Goal: Transaction & Acquisition: Purchase product/service

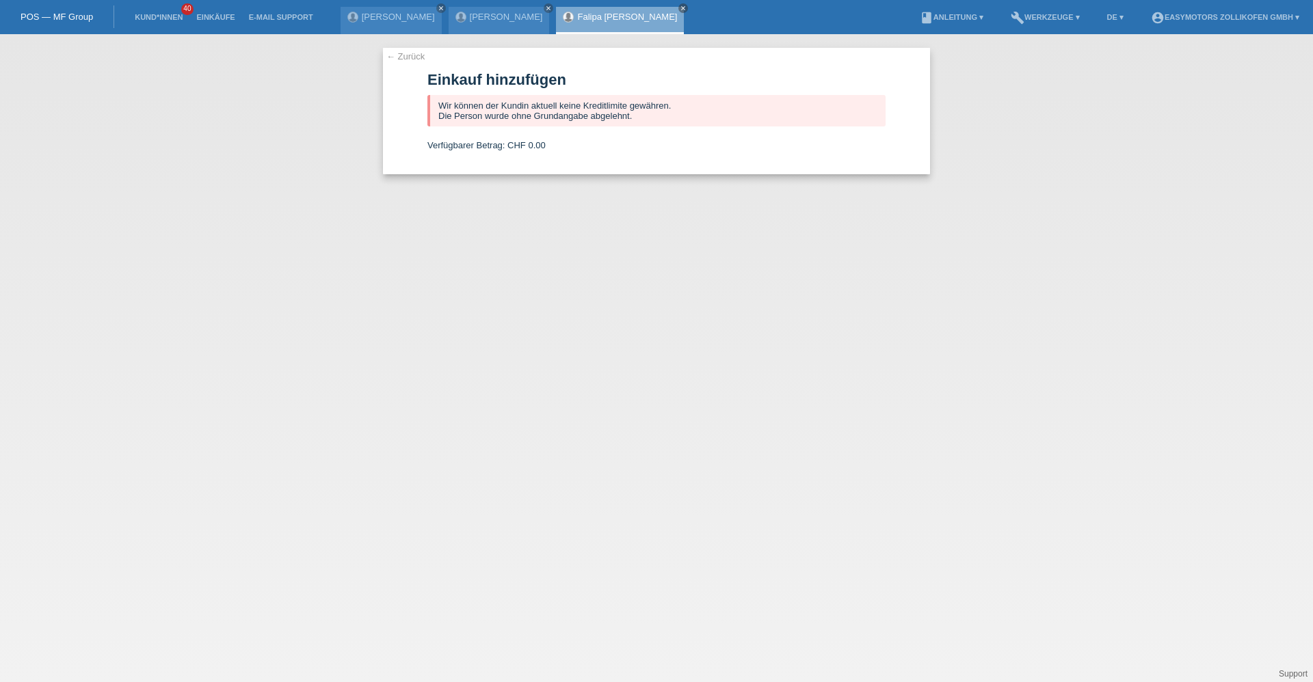
click at [212, 11] on li "Einkäufe" at bounding box center [215, 17] width 52 height 35
click at [212, 14] on link "Einkäufe" at bounding box center [215, 17] width 52 height 8
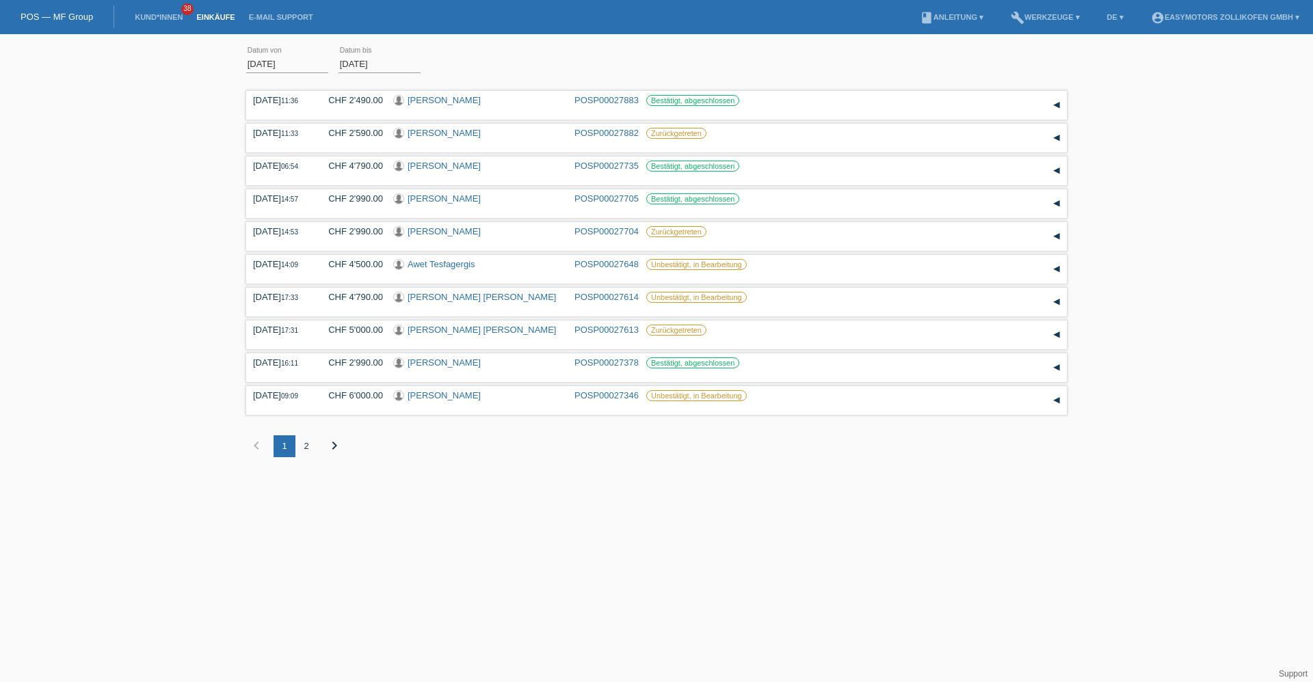
click at [152, 11] on li "Kund*innen 38" at bounding box center [159, 17] width 62 height 35
click at [146, 18] on link "Kund*innen" at bounding box center [159, 17] width 62 height 8
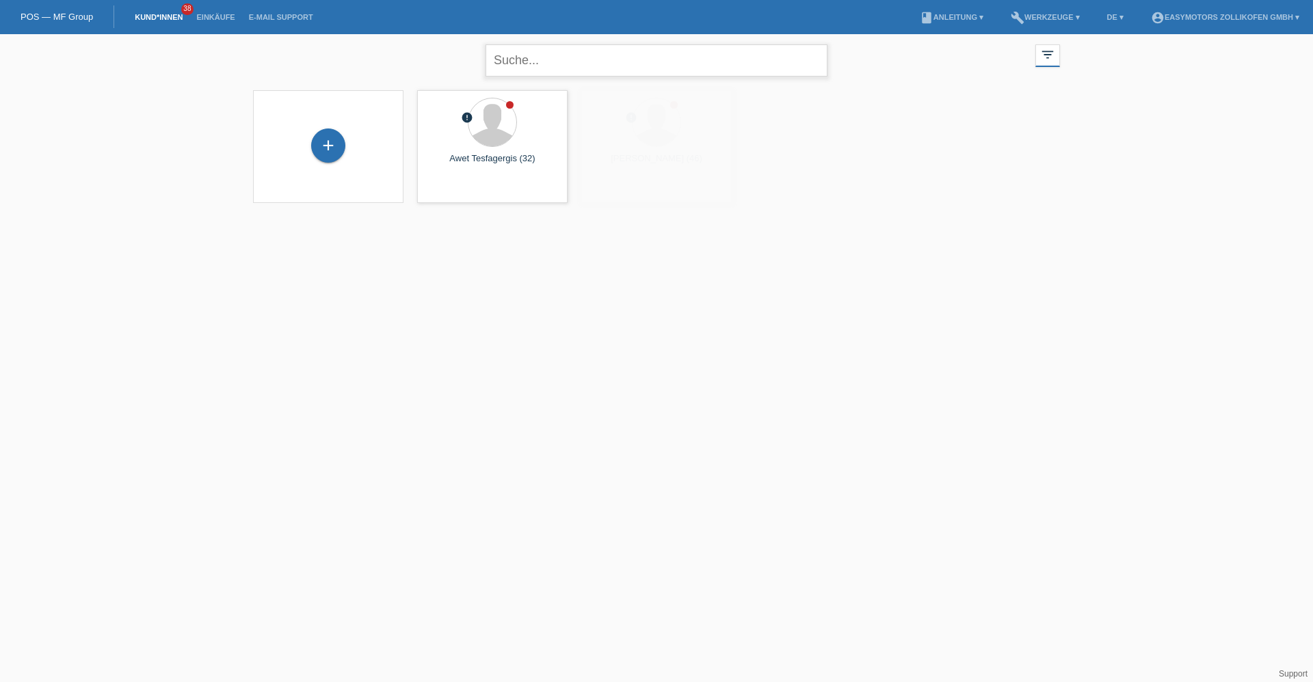
click at [506, 55] on input "text" at bounding box center [656, 60] width 342 height 32
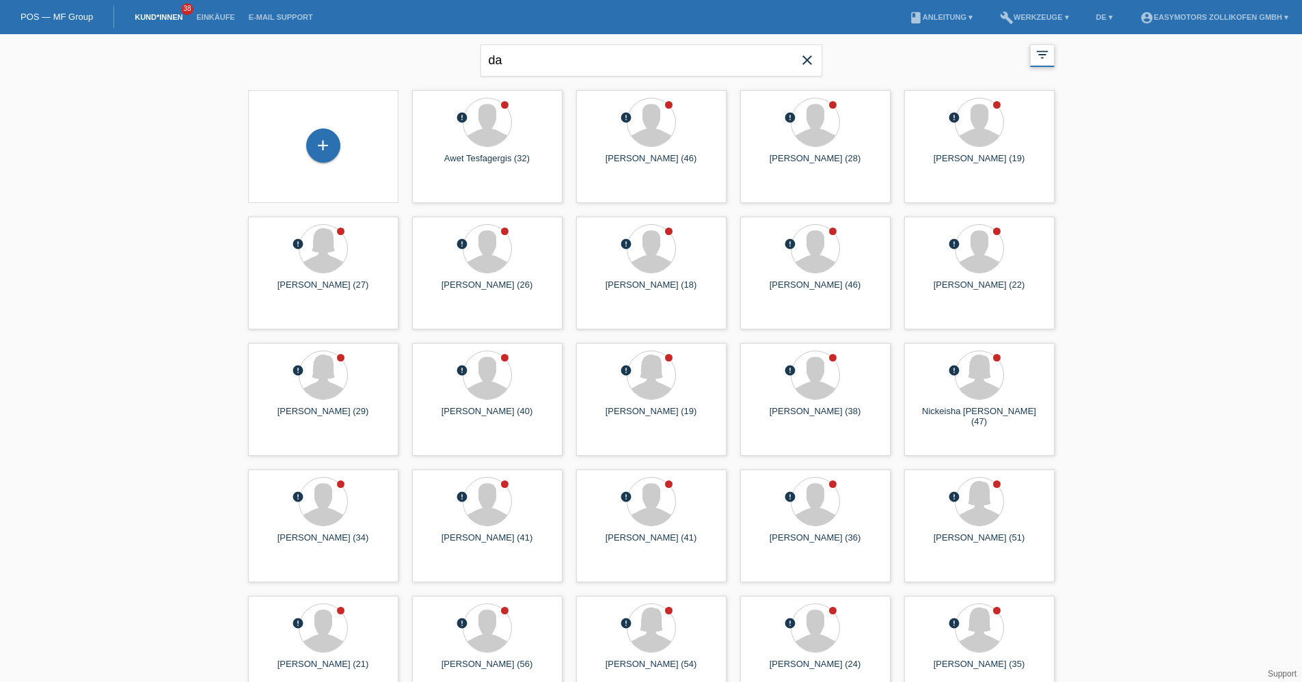
click at [1045, 57] on icon "filter_list" at bounding box center [1042, 54] width 15 height 15
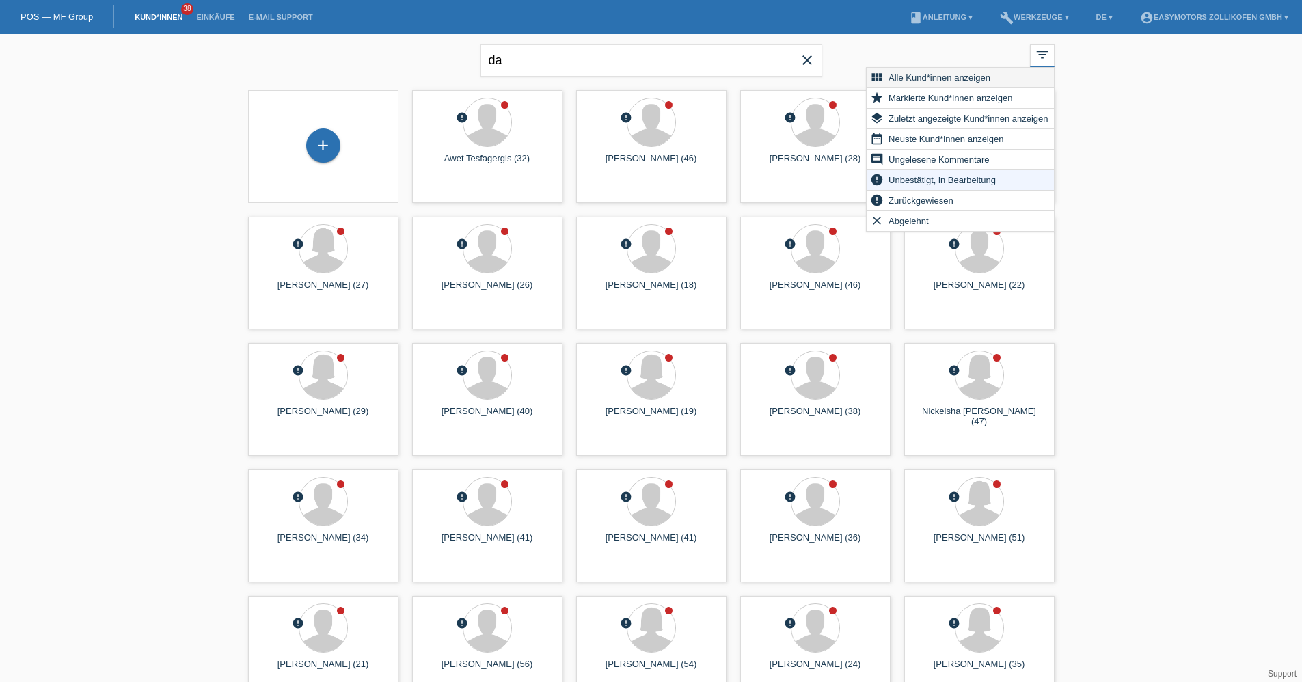
click at [980, 70] on span "Alle Kund*innen anzeigen" at bounding box center [940, 77] width 106 height 16
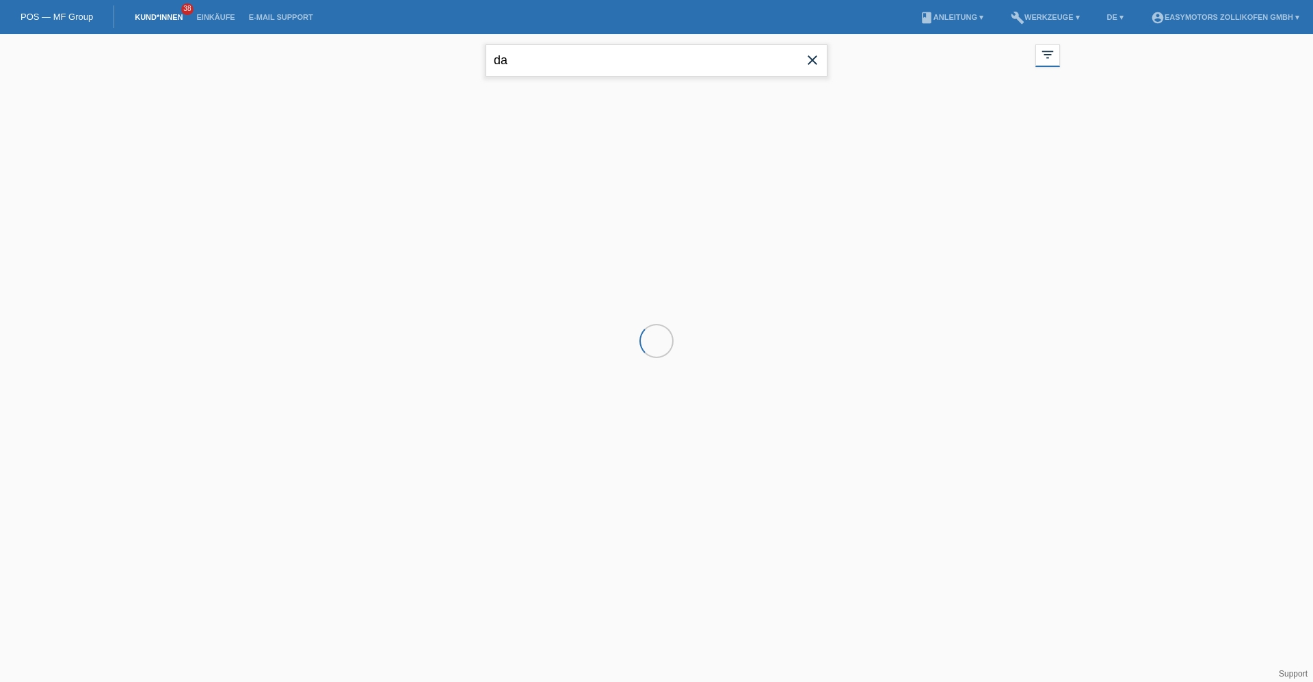
click at [561, 57] on input "da" at bounding box center [656, 60] width 342 height 32
type input "dario"
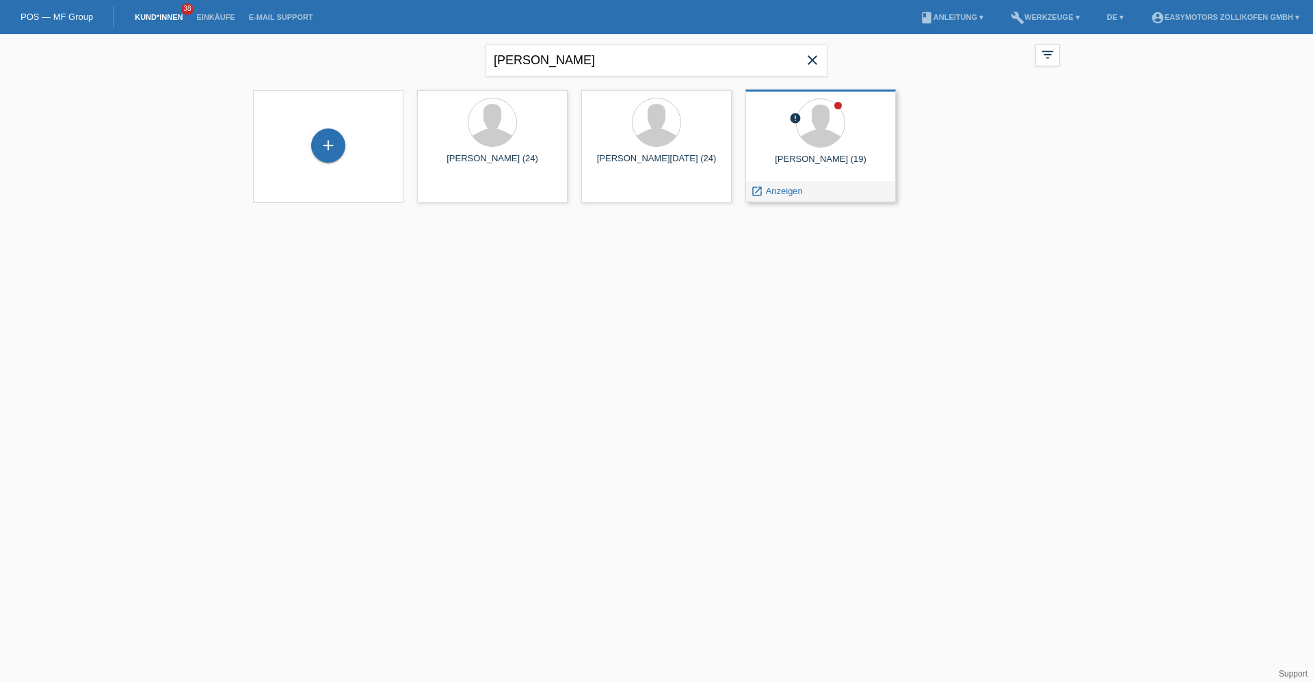
click at [833, 148] on div at bounding box center [820, 123] width 129 height 51
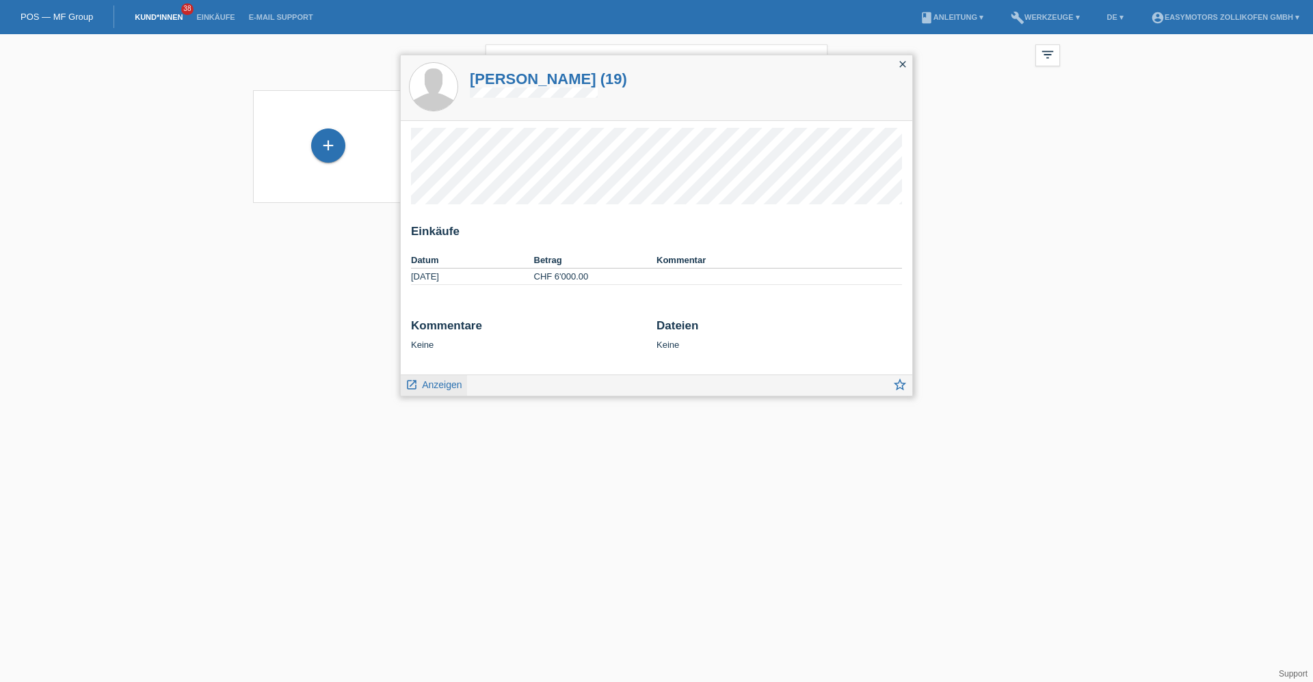
click at [420, 387] on link "launch Anzeigen" at bounding box center [433, 383] width 57 height 17
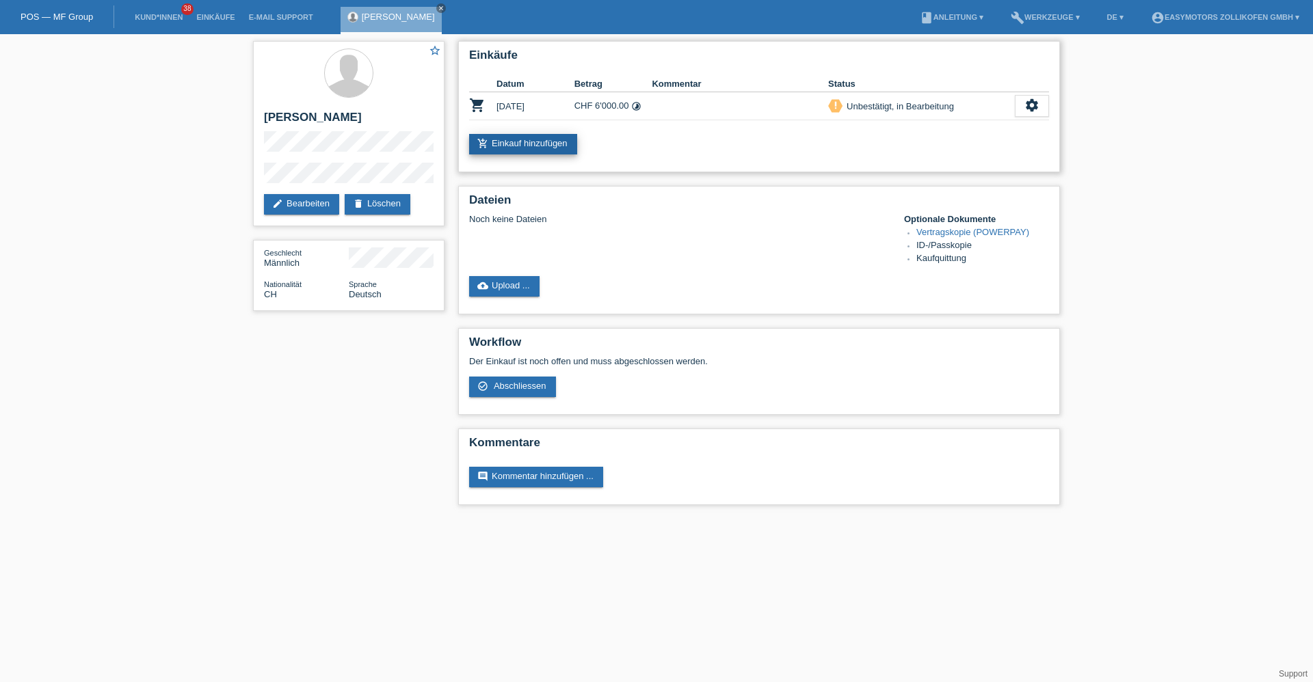
click at [546, 139] on link "add_shopping_cart Einkauf hinzufügen" at bounding box center [523, 144] width 108 height 21
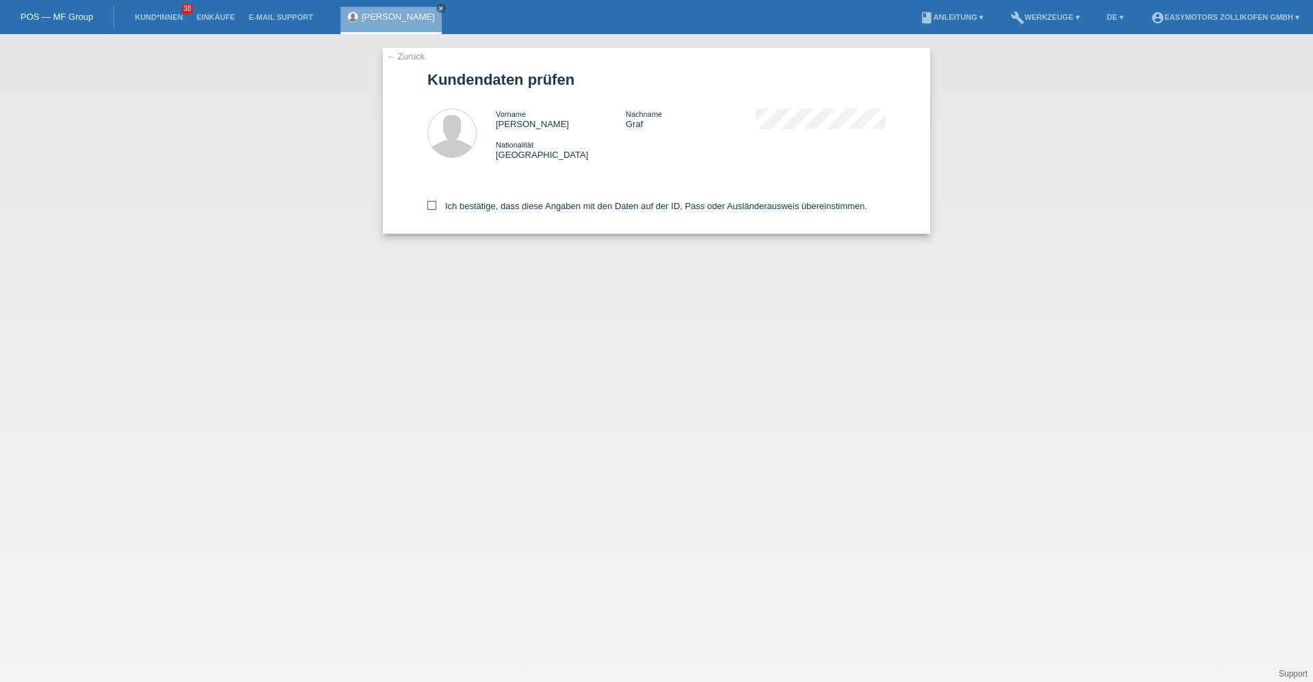
click at [548, 201] on label "Ich bestätige, dass diese Angaben mit den Daten auf der ID, Pass oder Ausländer…" at bounding box center [647, 206] width 440 height 10
click at [436, 201] on input "Ich bestätige, dass diese Angaben mit den Daten auf der ID, Pass oder Ausländer…" at bounding box center [431, 205] width 9 height 9
checkbox input "true"
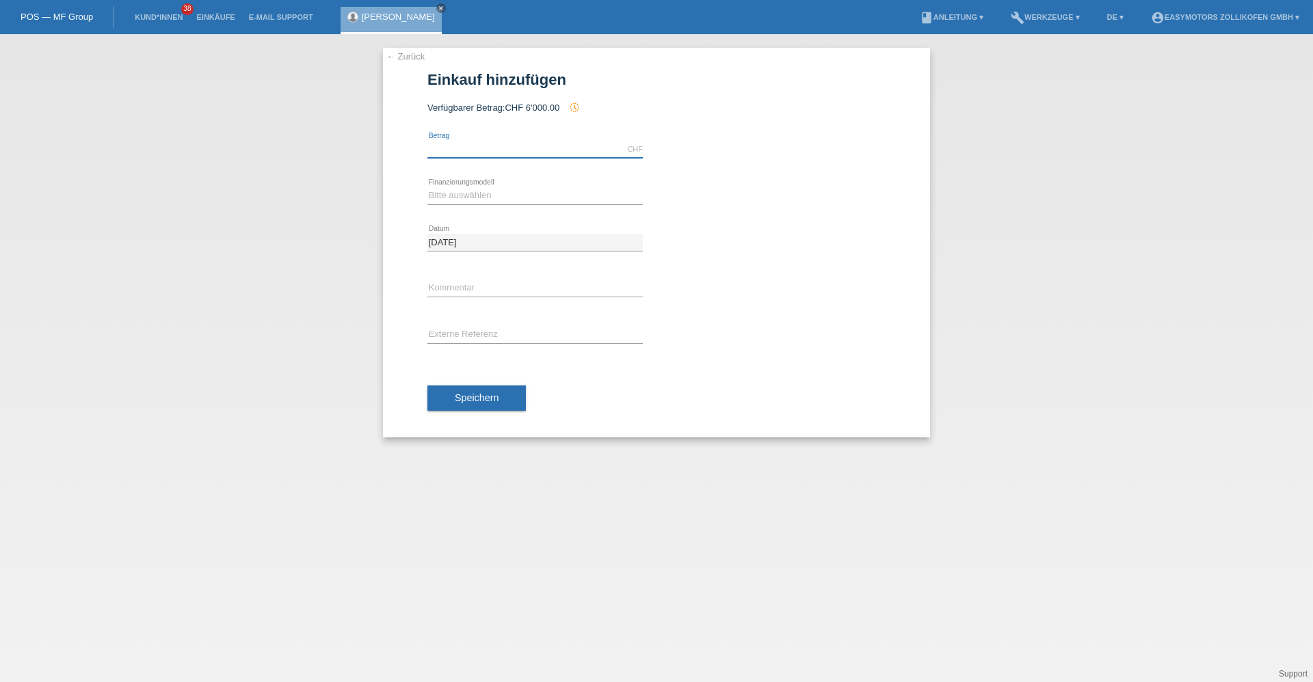
click at [533, 155] on input "text" at bounding box center [534, 149] width 215 height 17
type input "8000.00"
click at [439, 200] on select "Bitte auswählen Fixe Raten Kauf auf Rechnung mit Teilzahlungsoption" at bounding box center [534, 195] width 215 height 16
select select "68"
click at [427, 187] on select "Bitte auswählen Fixe Raten Kauf auf Rechnung mit Teilzahlungsoption" at bounding box center [534, 195] width 215 height 16
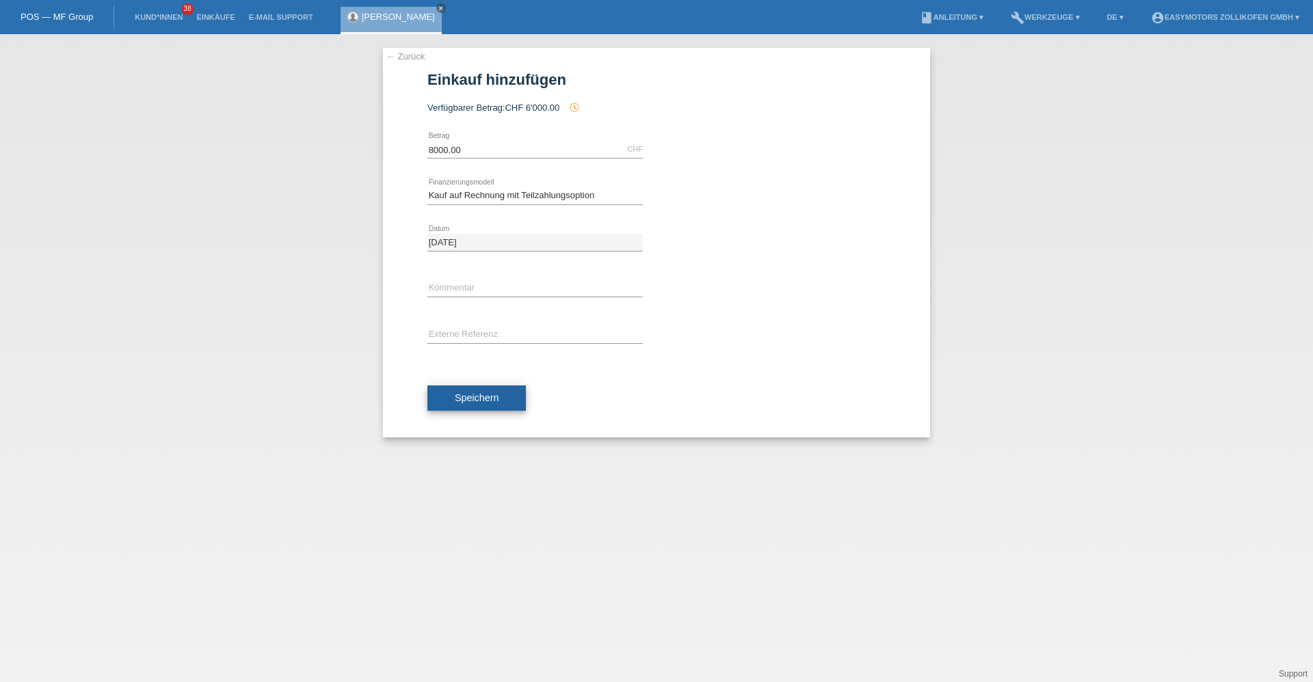
click at [494, 390] on button "Speichern" at bounding box center [476, 399] width 98 height 26
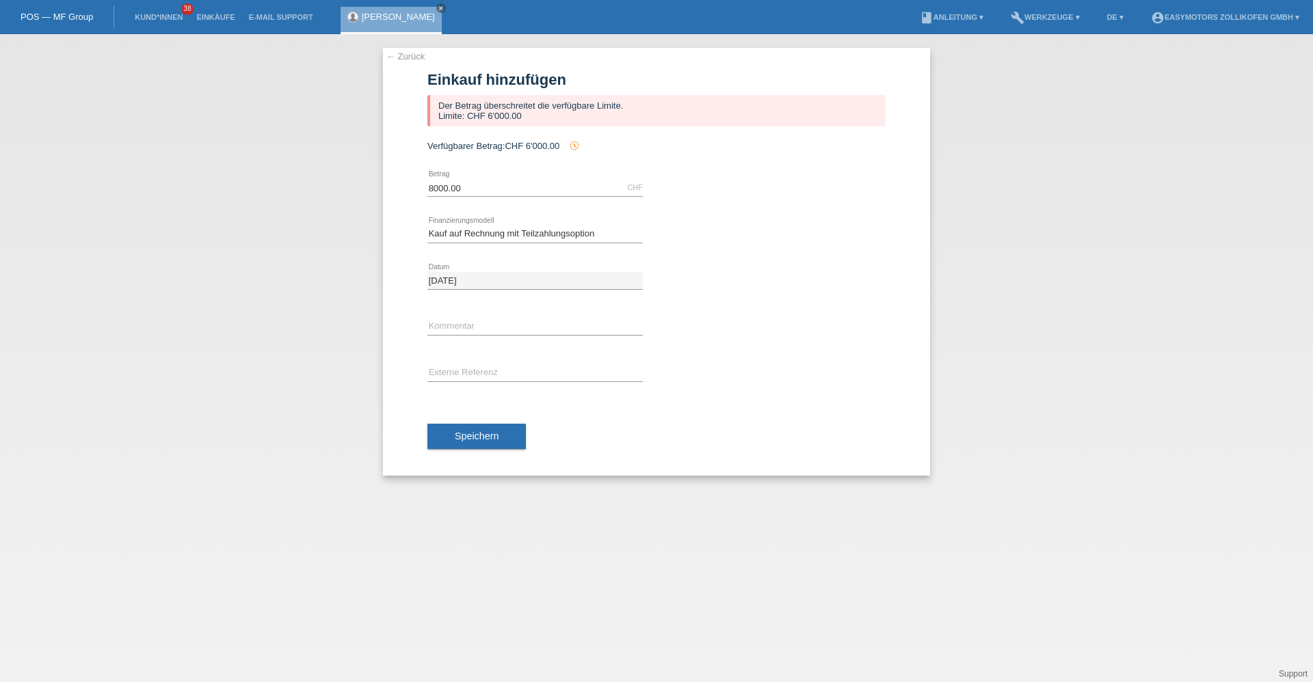
drag, startPoint x: 341, startPoint y: 16, endPoint x: 366, endPoint y: 16, distance: 25.3
click at [342, 16] on div "Dario Graf close" at bounding box center [390, 20] width 101 height 27
click at [371, 16] on link "[PERSON_NAME]" at bounding box center [398, 17] width 73 height 10
